Goal: Information Seeking & Learning: Learn about a topic

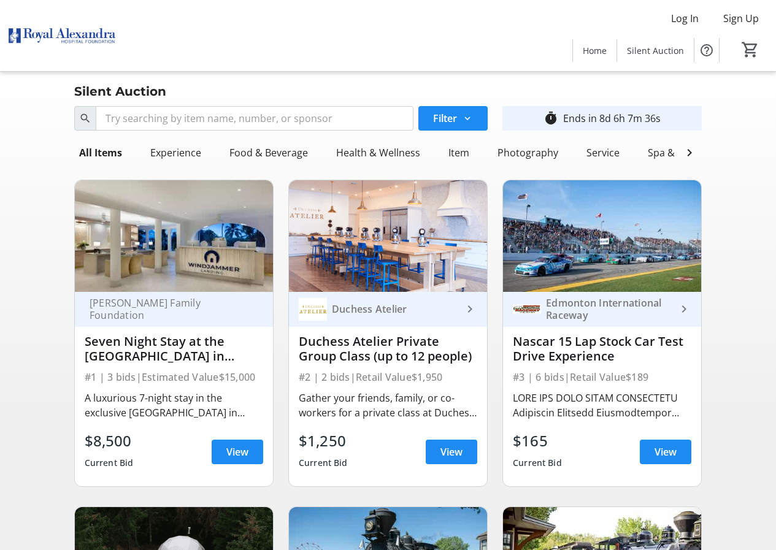
click at [279, 274] on div "[PERSON_NAME] Family Foundation Seven Night Stay at the [GEOGRAPHIC_DATA] in [G…" at bounding box center [174, 333] width 214 height 327
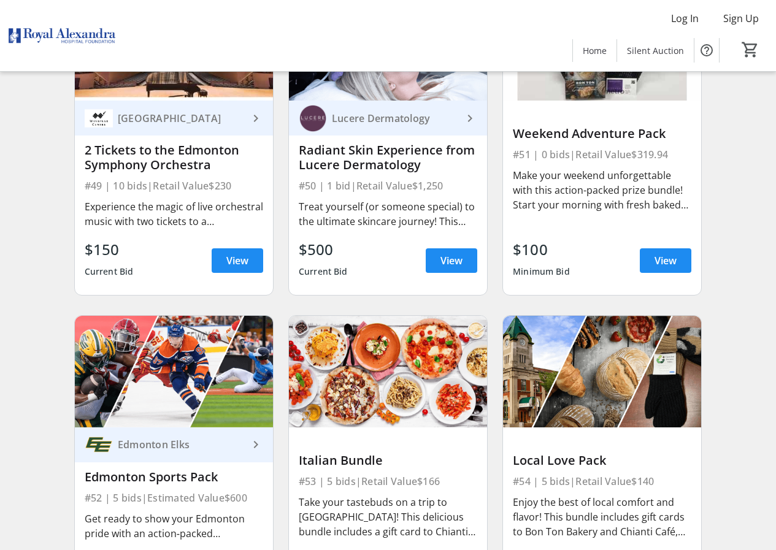
scroll to position [5401, 0]
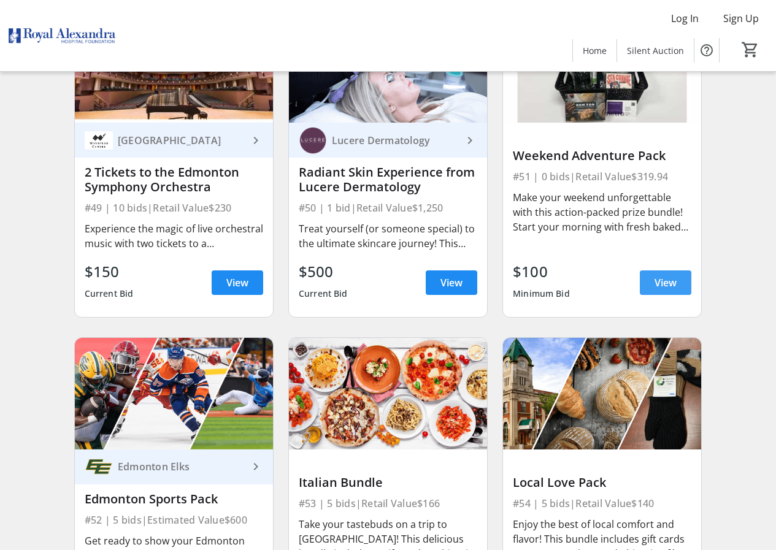
click at [666, 290] on span "View" at bounding box center [666, 283] width 22 height 15
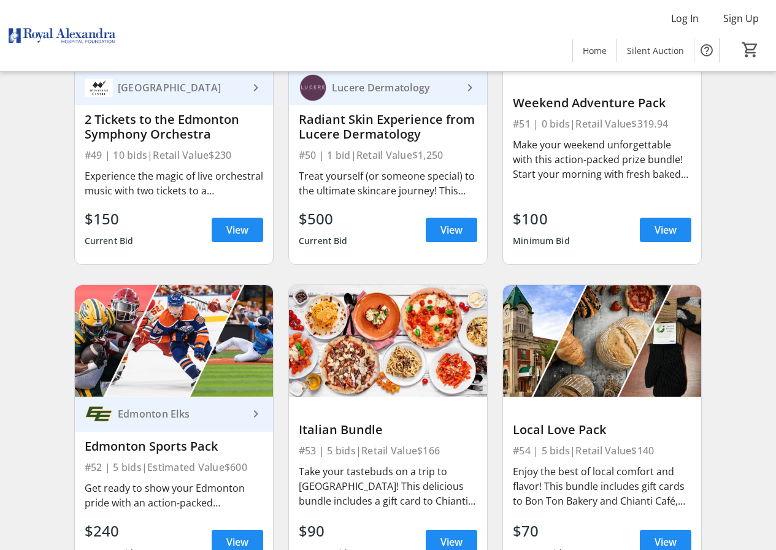
scroll to position [5536, 0]
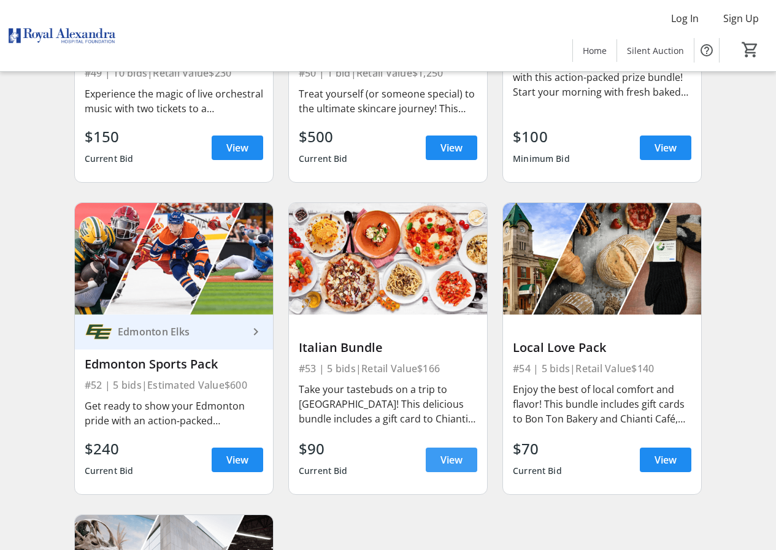
click at [456, 468] on span "View" at bounding box center [452, 460] width 22 height 15
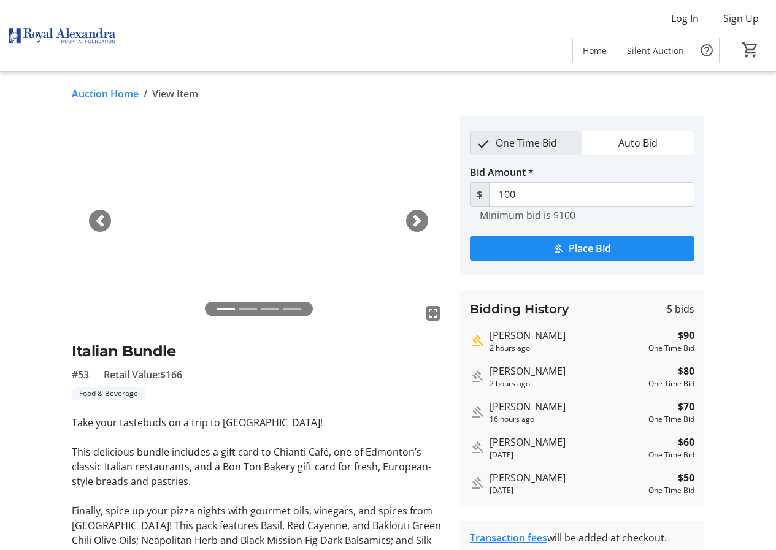
click at [33, 80] on div "Auction Home / View Item fullscreen fullscreen fullscreen fullscreen Previous N…" at bounding box center [388, 363] width 776 height 582
click at [135, 93] on link "Auction Home" at bounding box center [105, 94] width 67 height 15
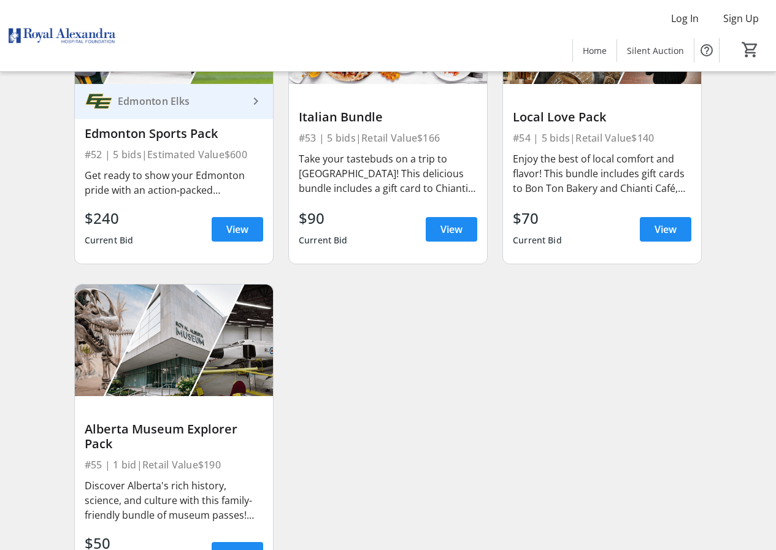
scroll to position [5852, 0]
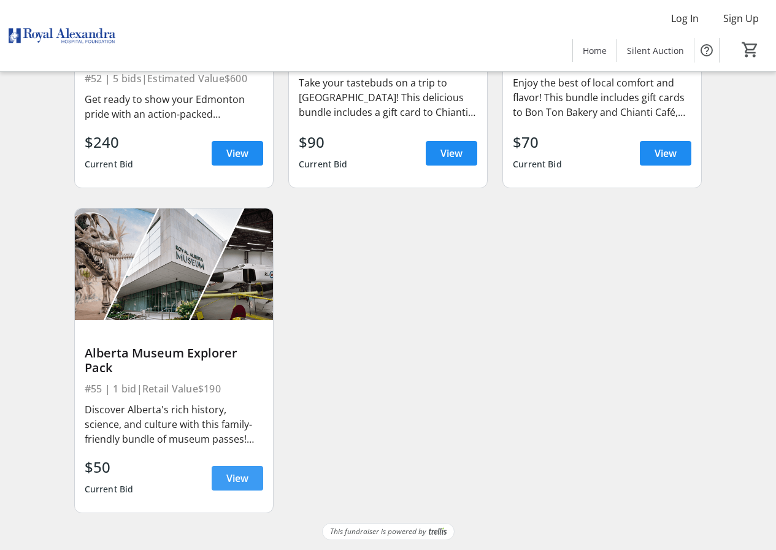
click at [233, 478] on span "View" at bounding box center [237, 478] width 22 height 15
